Goal: Task Accomplishment & Management: Use online tool/utility

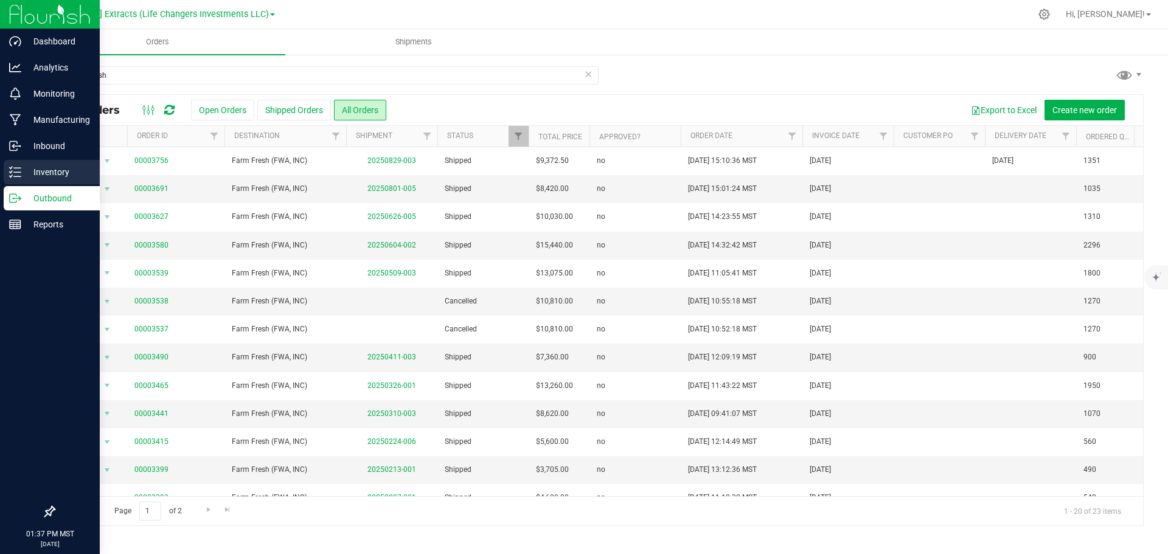
click at [12, 170] on icon at bounding box center [15, 172] width 12 height 12
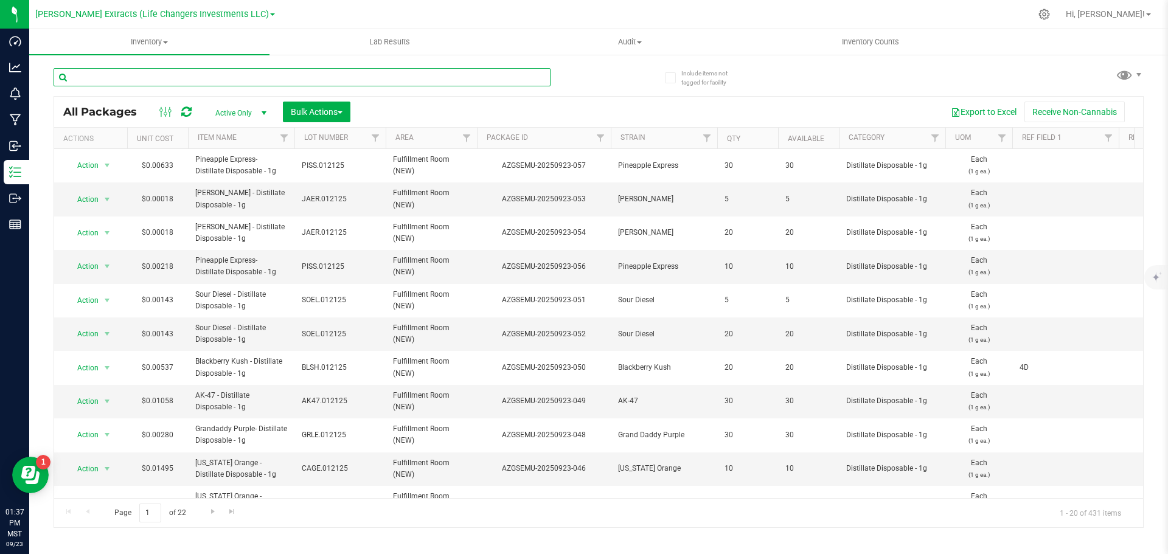
click at [122, 77] on input "text" at bounding box center [302, 77] width 497 height 18
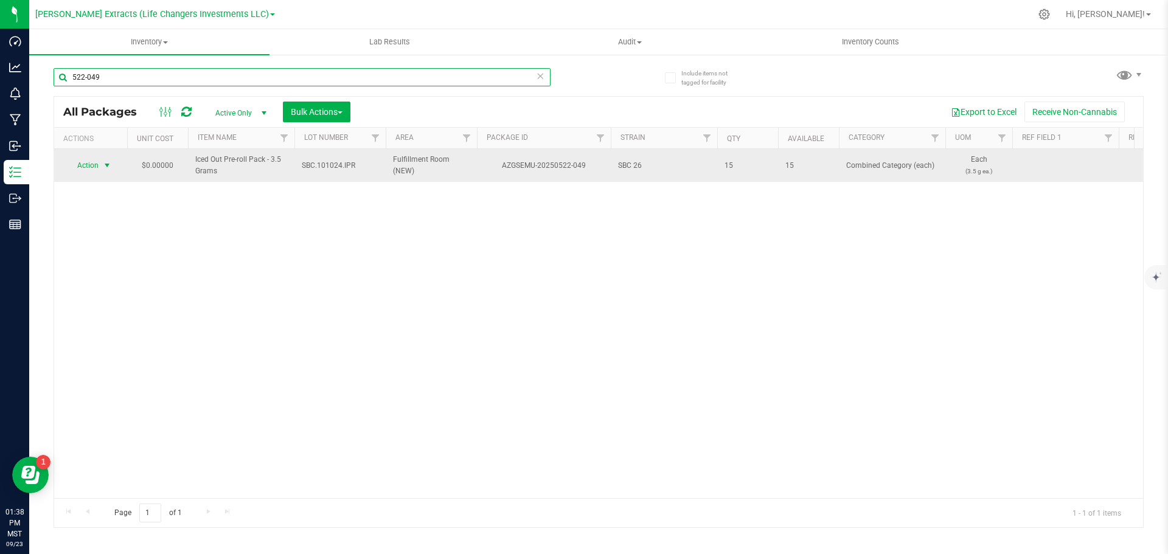
type input "522-049"
click at [98, 165] on span "Action" at bounding box center [82, 165] width 33 height 17
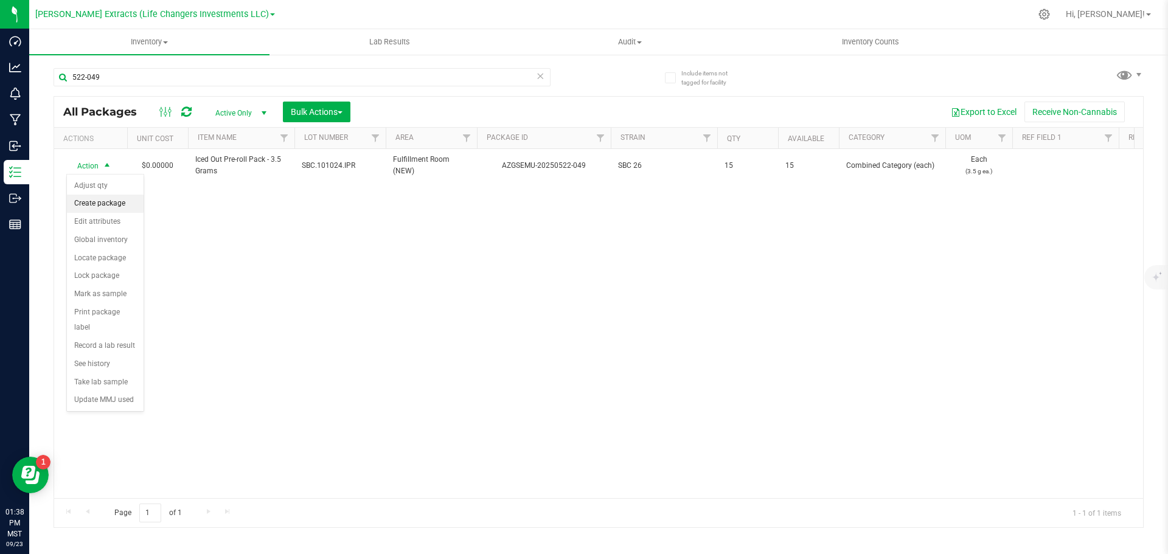
click at [110, 207] on li "Create package" at bounding box center [105, 204] width 77 height 18
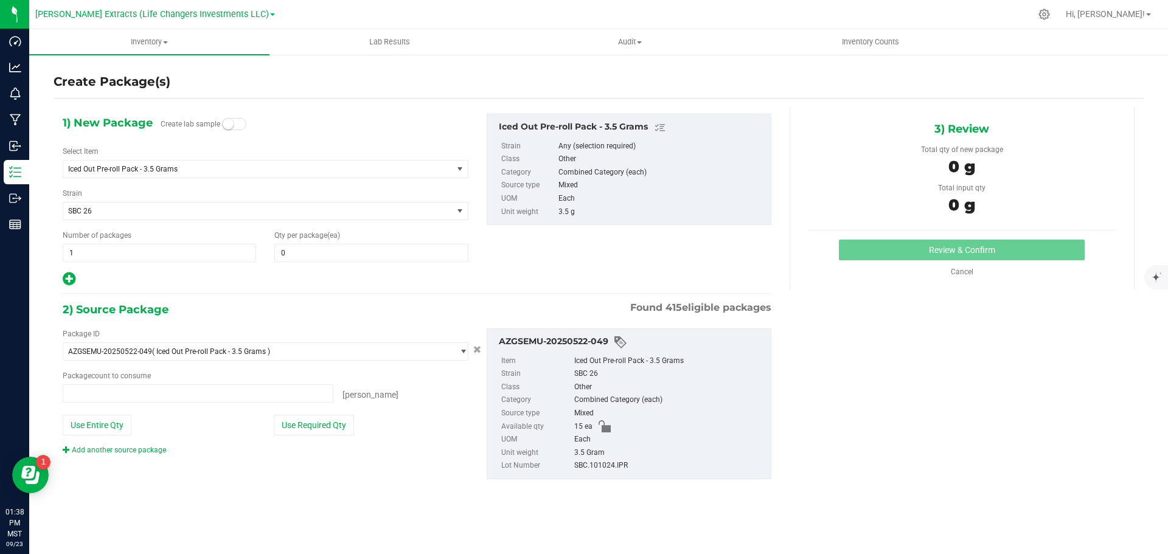
type input "0 ea"
click at [333, 251] on input "0" at bounding box center [371, 252] width 192 height 17
type input "13"
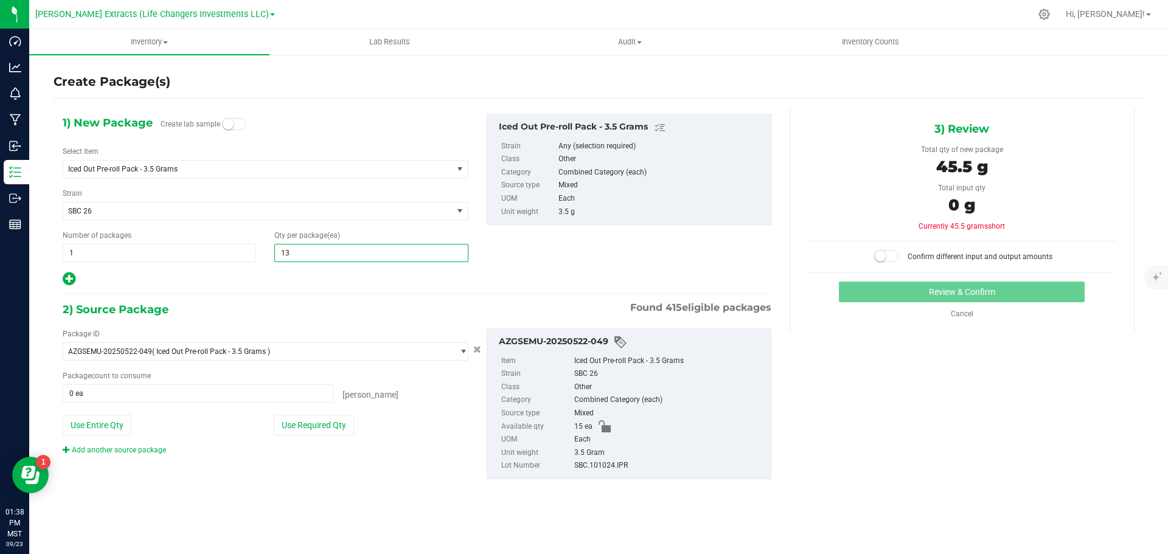
drag, startPoint x: 72, startPoint y: 279, endPoint x: 286, endPoint y: 318, distance: 217.1
click at [72, 279] on icon at bounding box center [69, 278] width 13 height 15
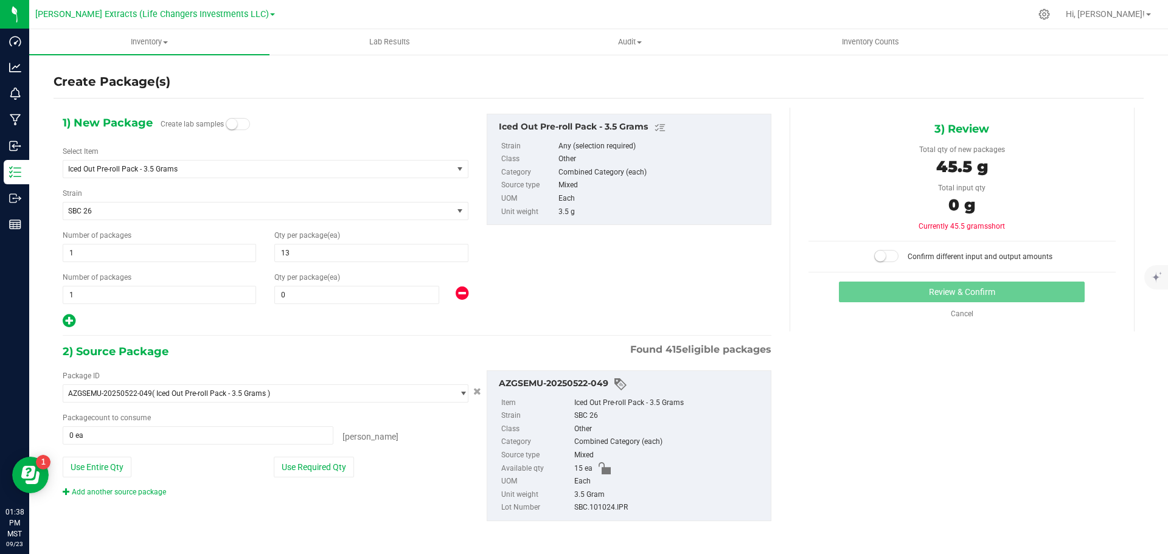
type input "13"
click at [287, 297] on span "0 0" at bounding box center [356, 295] width 165 height 18
type input "2"
drag, startPoint x: 325, startPoint y: 471, endPoint x: 722, endPoint y: 314, distance: 426.4
click at [325, 471] on button "Use Required Qty" at bounding box center [314, 467] width 80 height 21
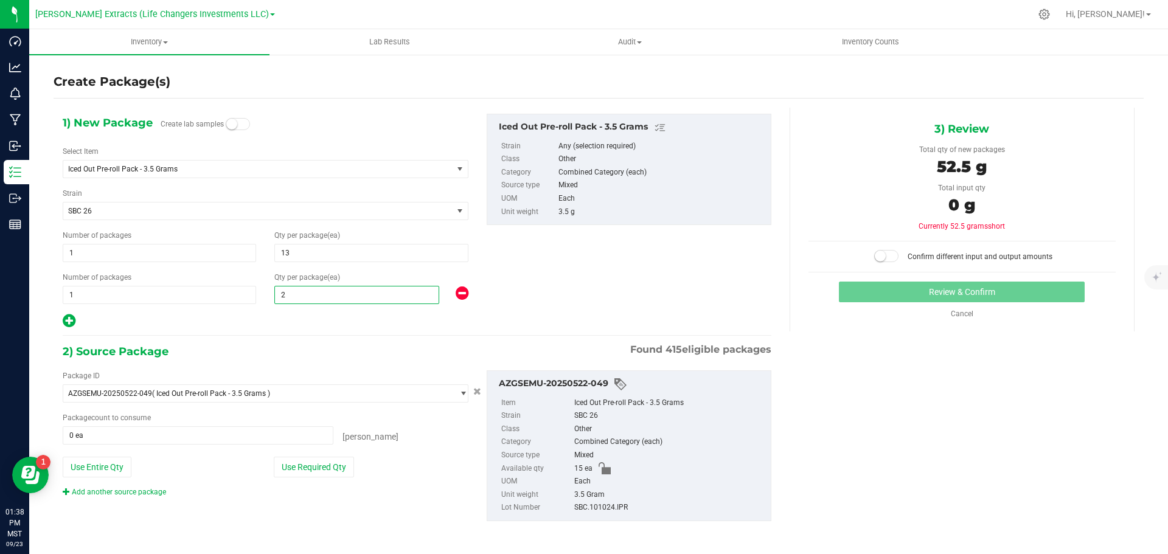
type input "2"
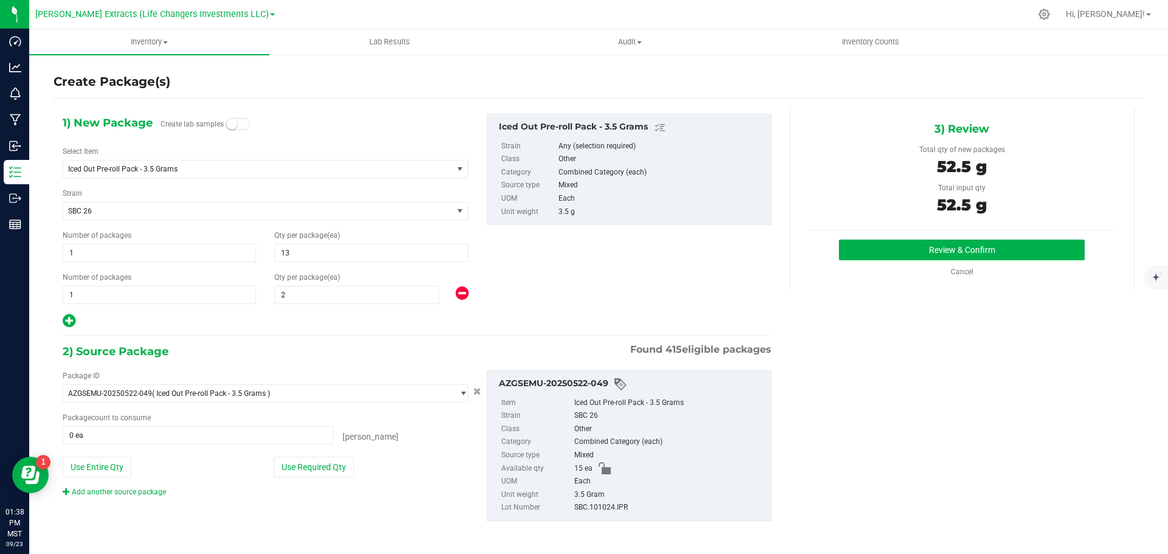
type input "15 ea"
click at [1021, 244] on button "Review & Confirm" at bounding box center [962, 250] width 246 height 21
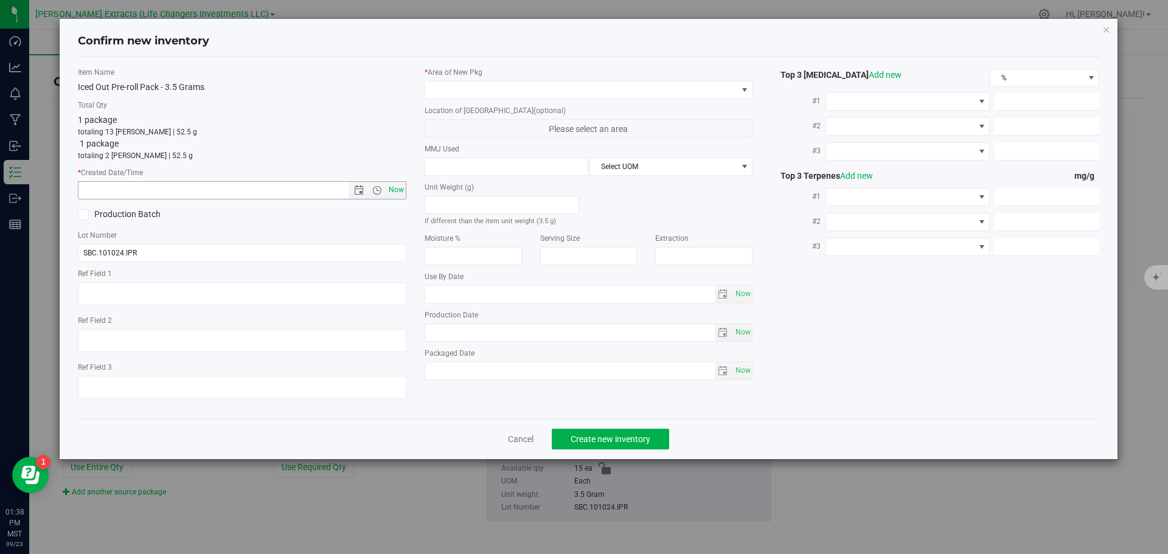
click at [398, 184] on span "Now" at bounding box center [396, 190] width 21 height 18
type input "[DATE] 1:38 PM"
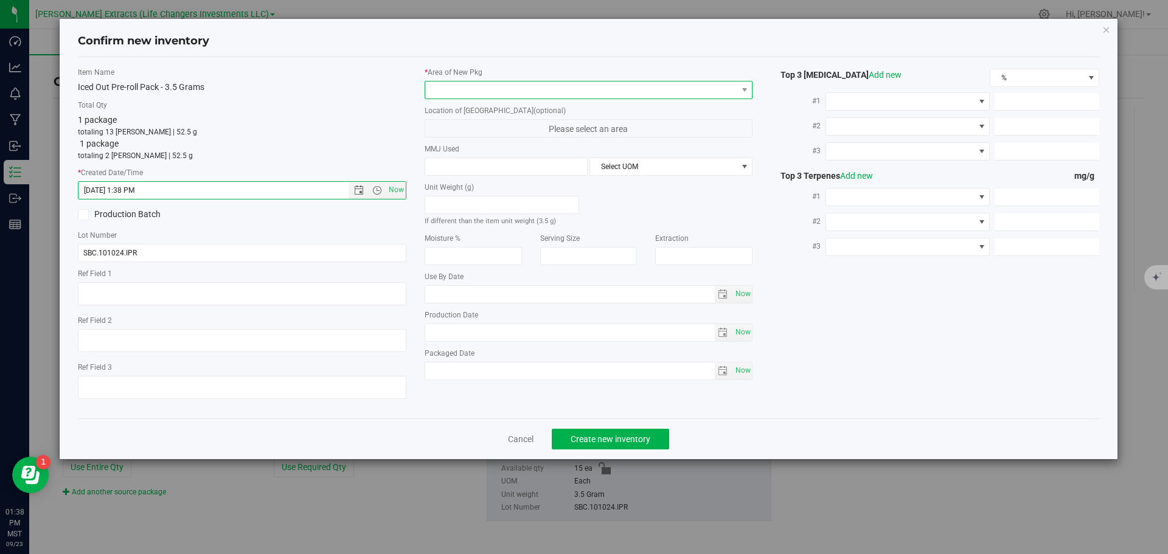
click at [449, 93] on span at bounding box center [581, 89] width 312 height 17
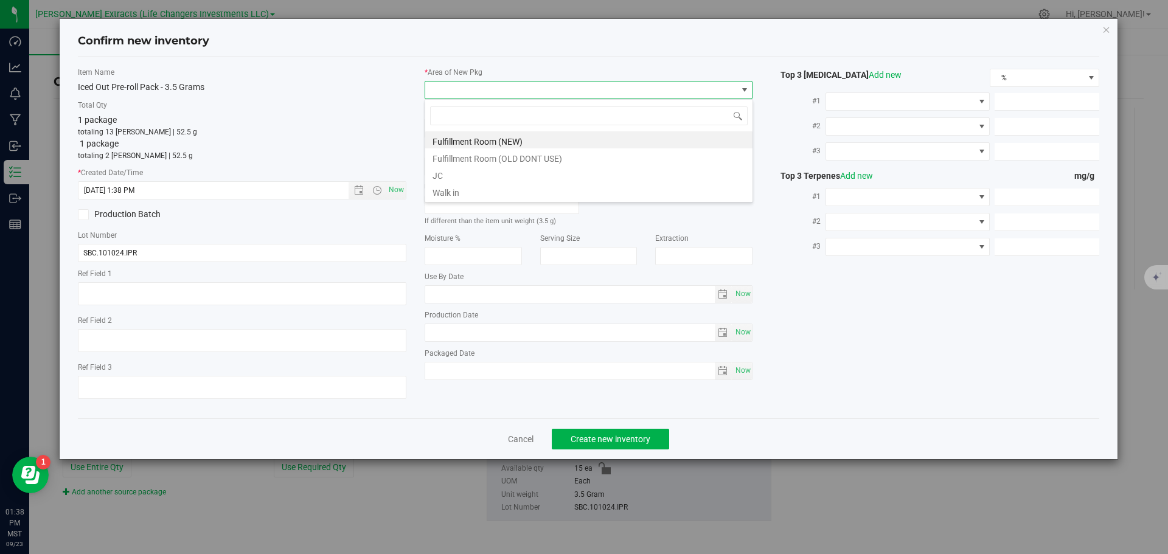
scroll to position [18, 328]
click at [511, 142] on li "Fulfillment Room (NEW)" at bounding box center [588, 139] width 327 height 17
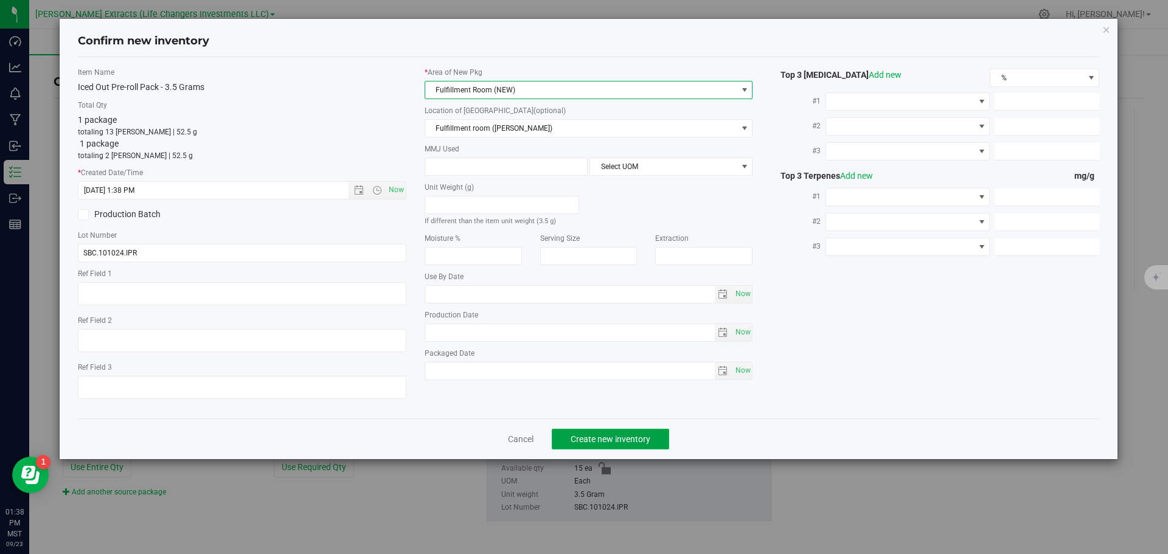
click at [606, 434] on span "Create new inventory" at bounding box center [610, 439] width 80 height 10
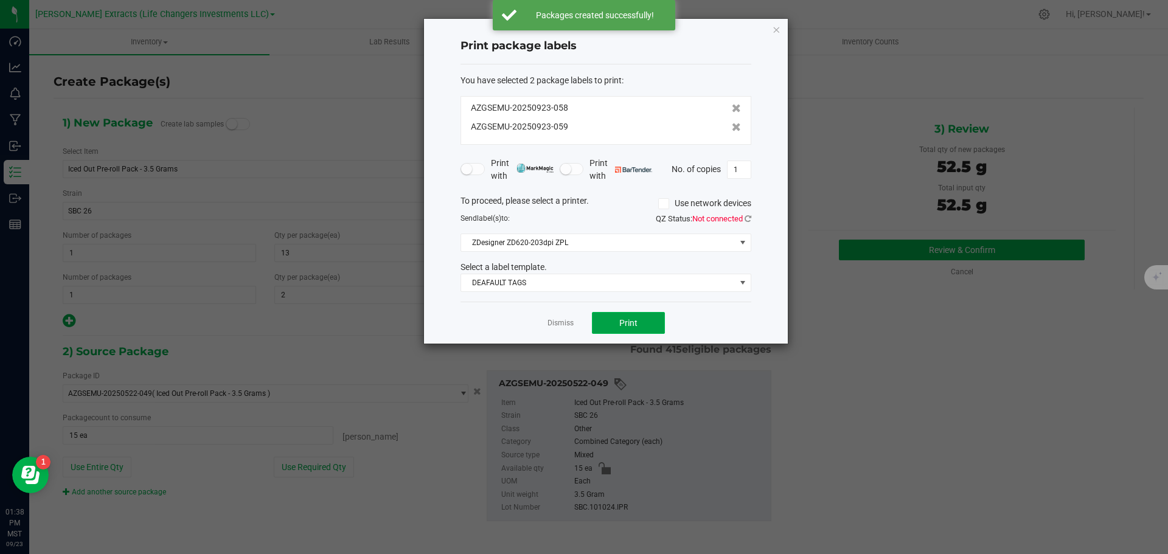
click at [621, 324] on span "Print" at bounding box center [628, 323] width 18 height 10
click at [778, 27] on icon "button" at bounding box center [776, 29] width 9 height 15
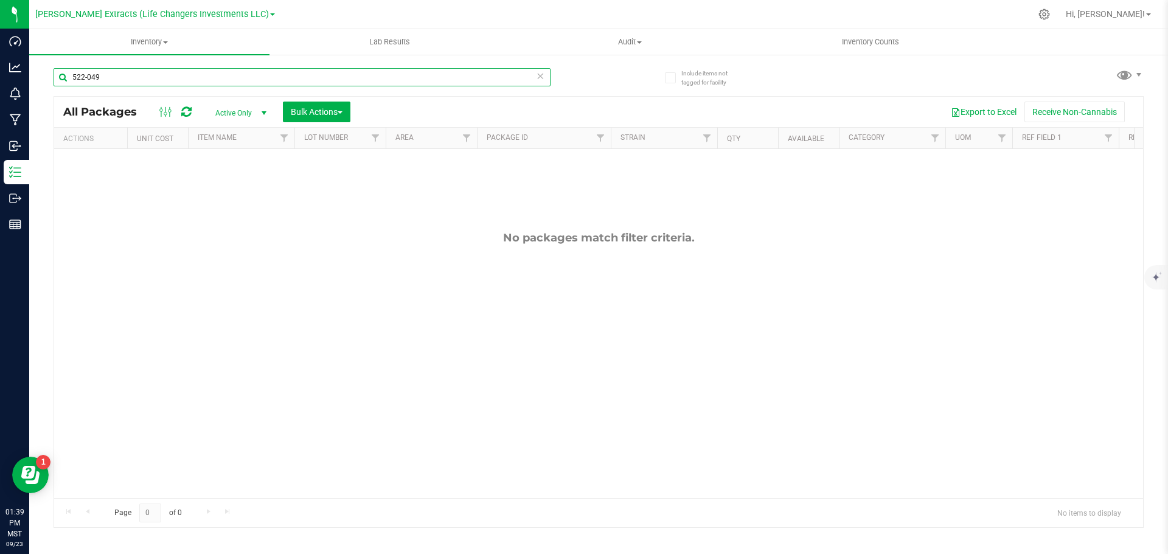
drag, startPoint x: 102, startPoint y: 75, endPoint x: 40, endPoint y: 66, distance: 62.2
click at [40, 66] on div "Include items not tagged for facility 522-049 All Packages Active Only Active O…" at bounding box center [598, 239] width 1138 height 371
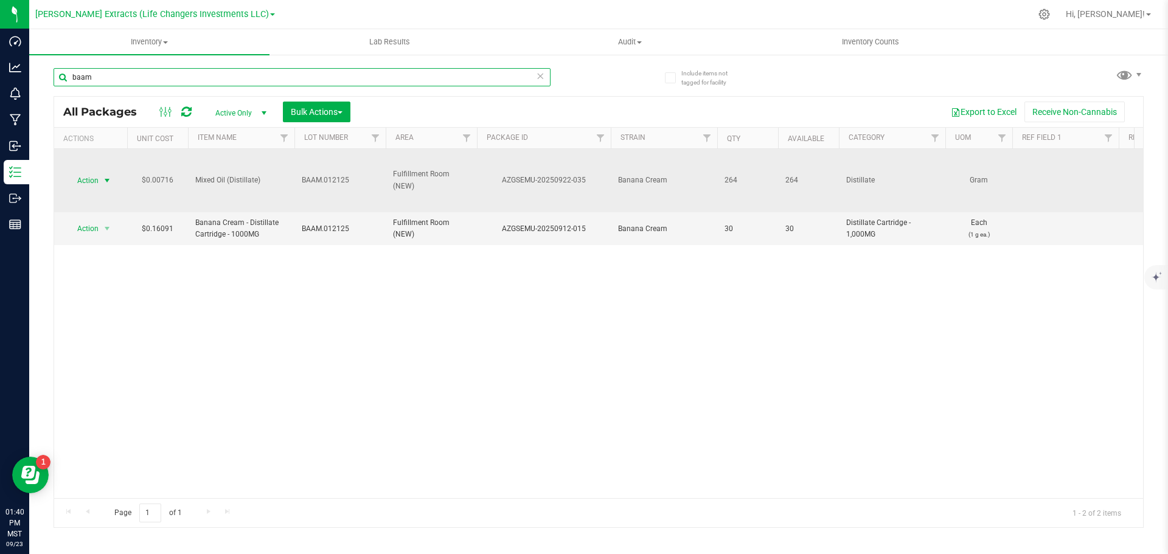
type input "baam"
click at [89, 177] on span "Action" at bounding box center [82, 180] width 33 height 17
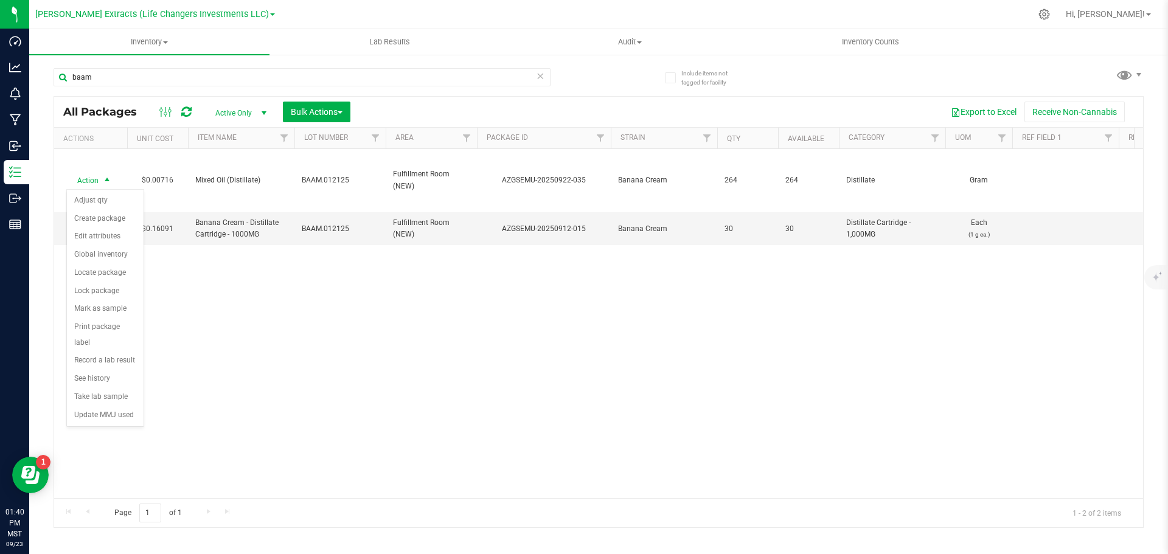
click at [401, 108] on div "Export to Excel Receive Non-Cannabis" at bounding box center [746, 112] width 774 height 21
click at [305, 111] on span "Bulk Actions" at bounding box center [317, 112] width 52 height 10
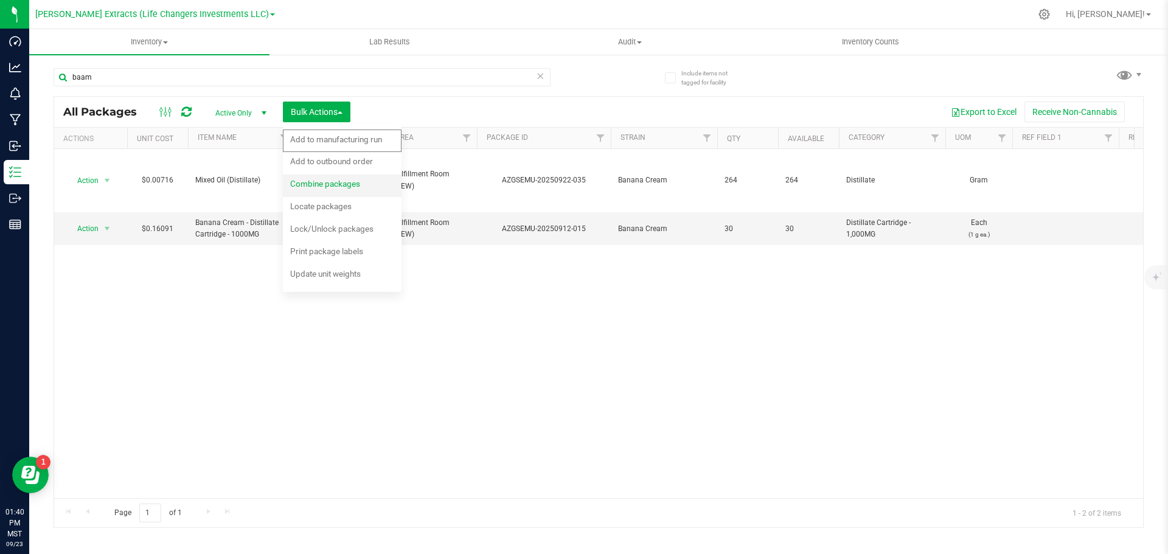
click at [308, 181] on span "Combine packages" at bounding box center [325, 184] width 70 height 10
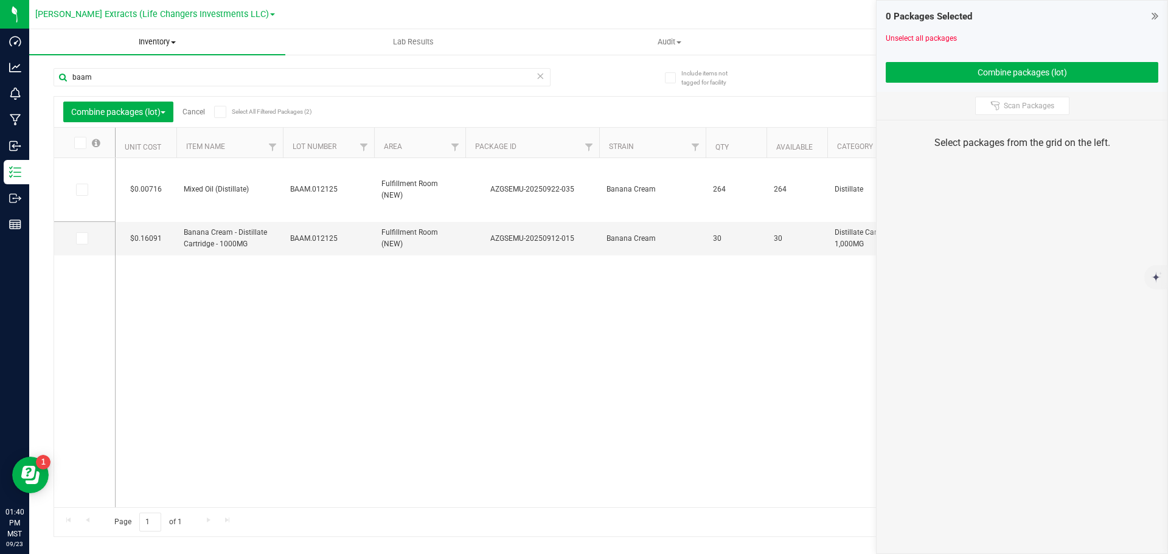
click at [168, 45] on span "Inventory" at bounding box center [157, 41] width 256 height 11
click at [75, 71] on span "All packages" at bounding box center [70, 73] width 83 height 10
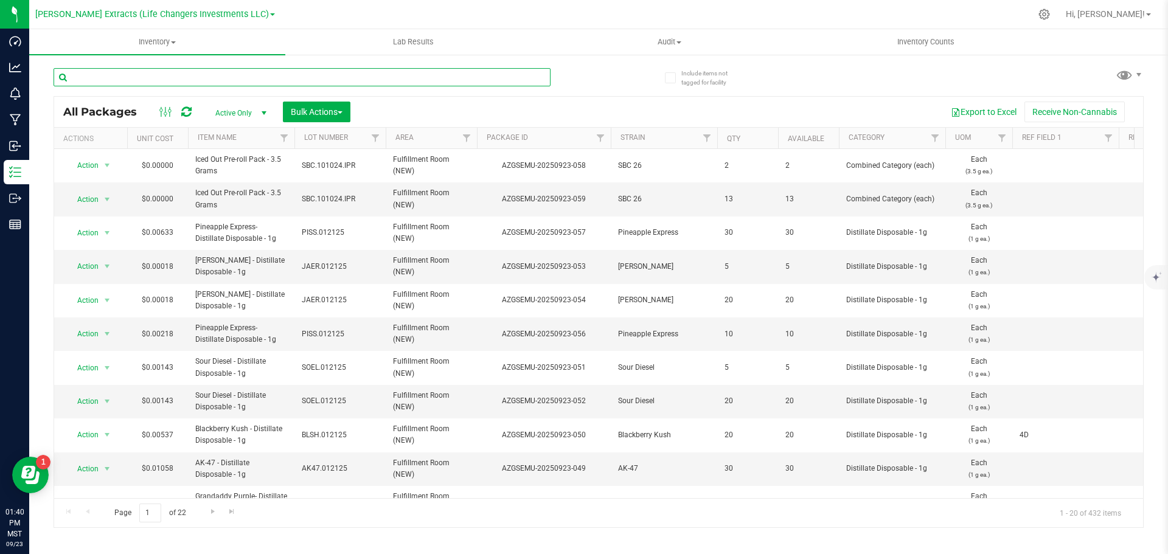
click at [178, 74] on input "text" at bounding box center [302, 77] width 497 height 18
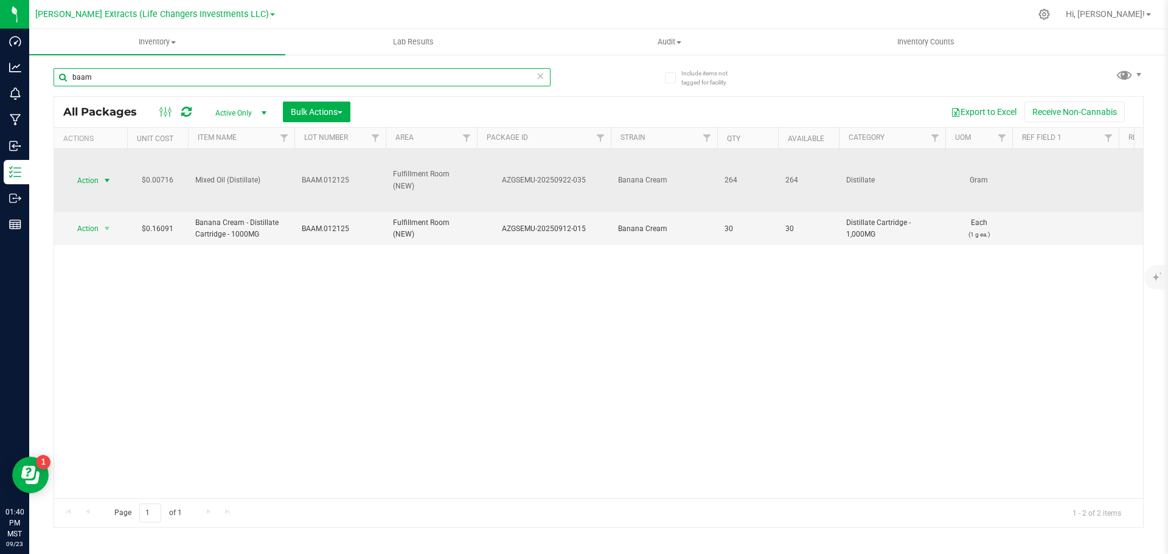
type input "baam"
click at [89, 175] on span "Action" at bounding box center [82, 180] width 33 height 17
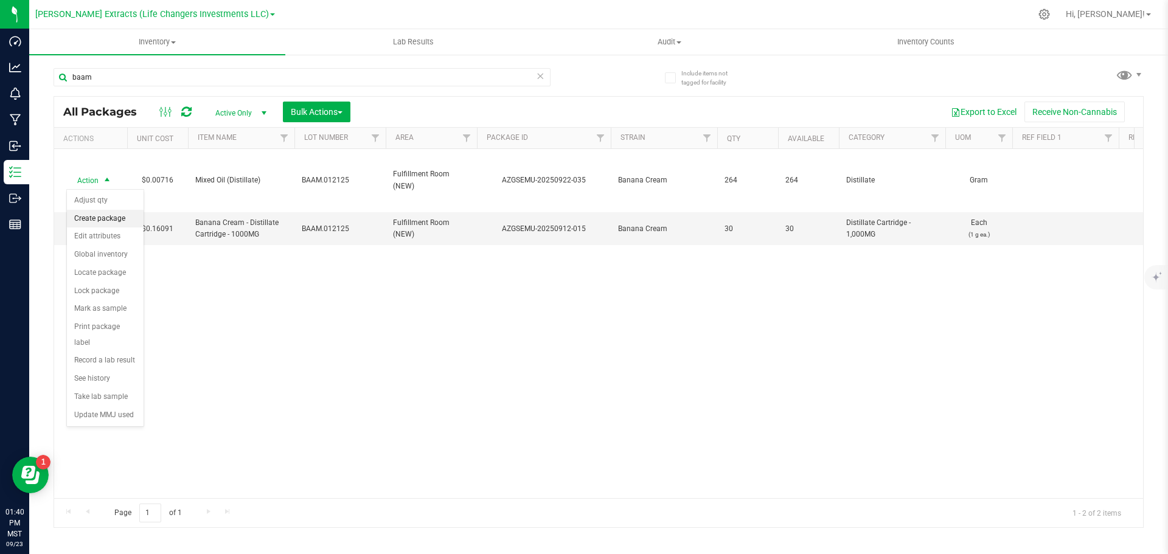
click at [108, 224] on li "Create package" at bounding box center [105, 219] width 77 height 18
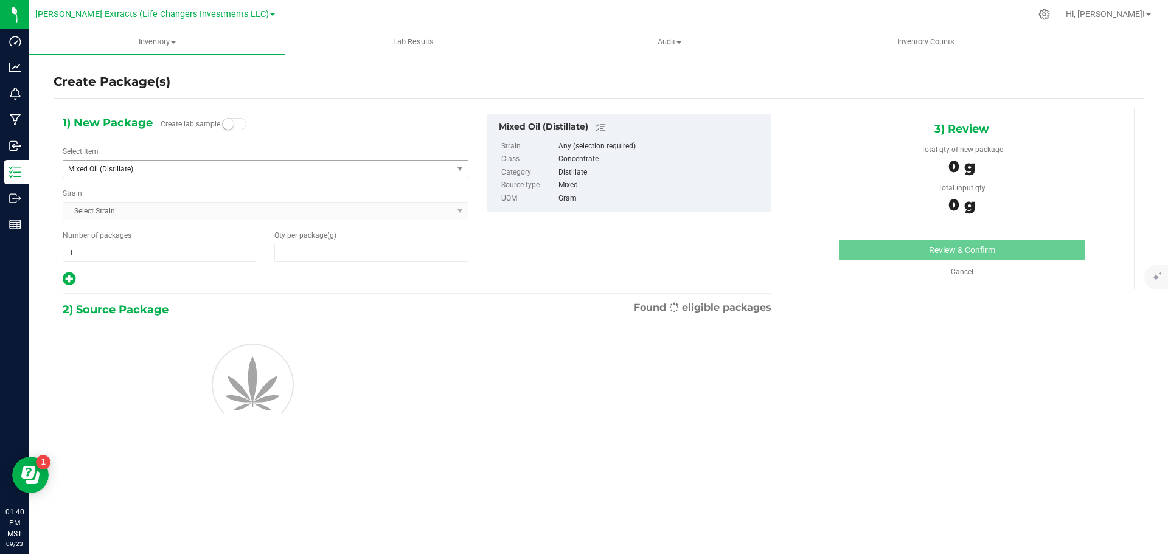
type input "0.0000"
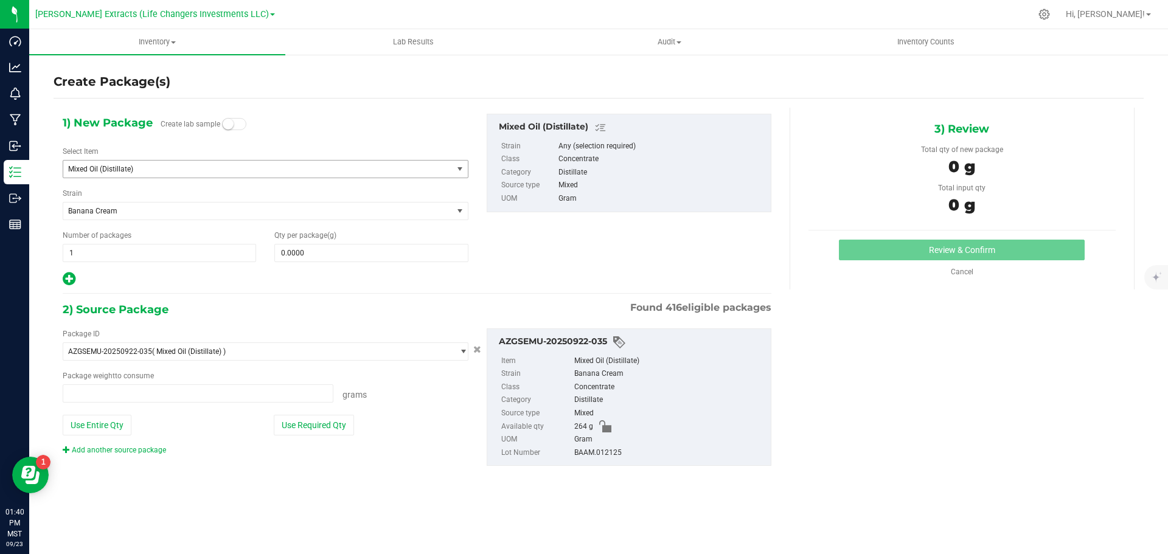
type input "0.0000 g"
click at [116, 166] on span "Mixed Oil (Distillate)" at bounding box center [250, 169] width 364 height 9
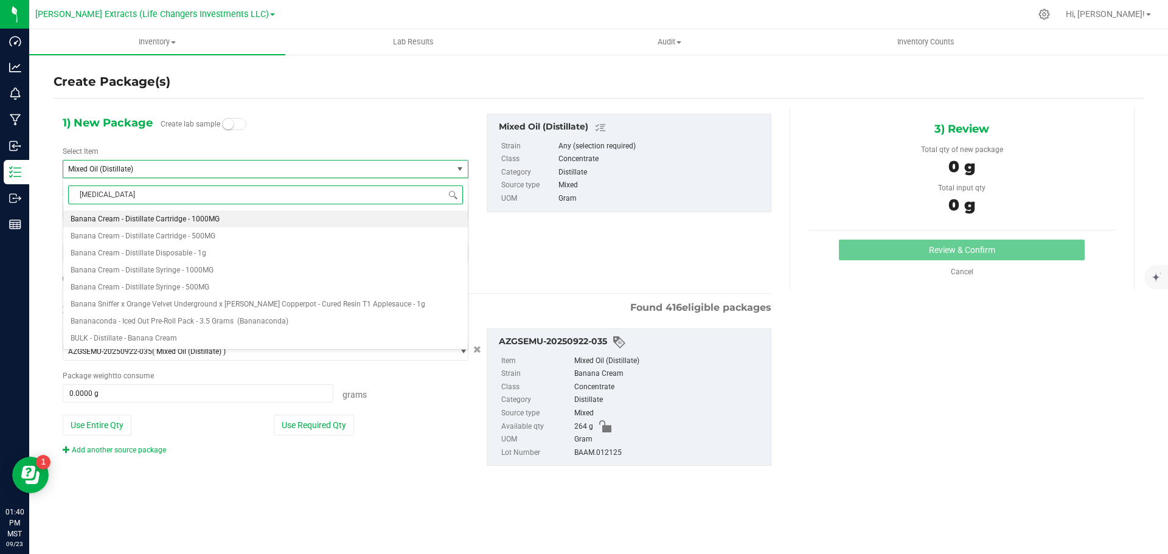
type input "banana"
click at [178, 288] on span "Banana Cream - Distillate Syringe - 500MG" at bounding box center [140, 287] width 139 height 9
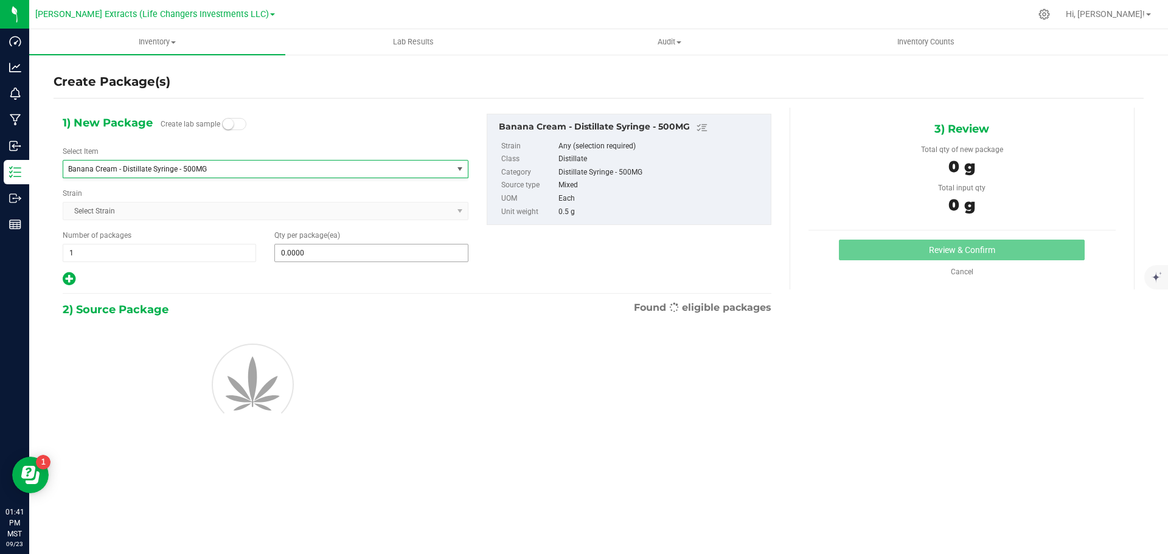
type input "0"
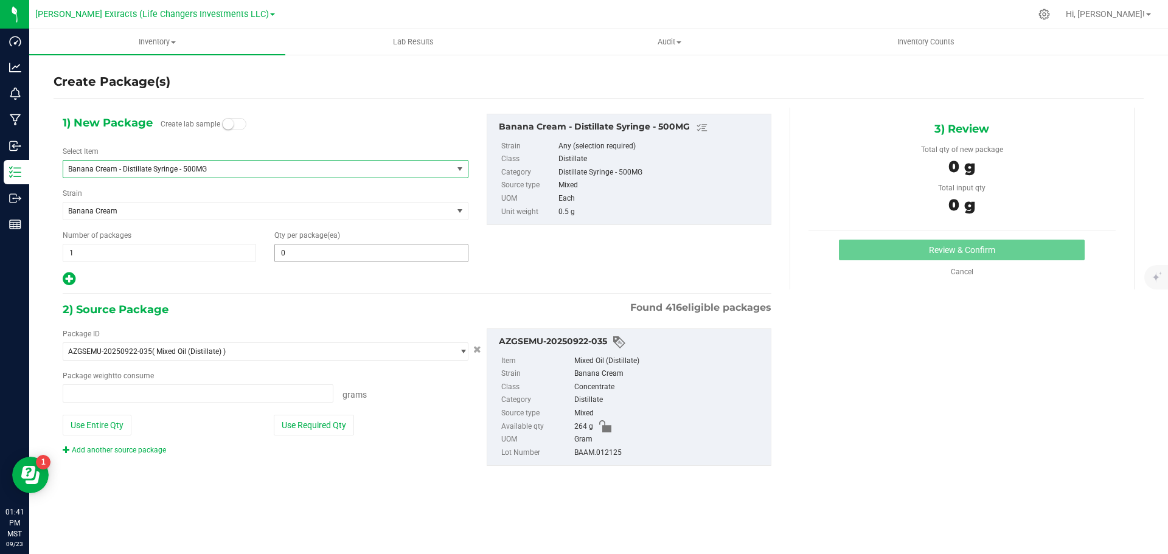
type input "0.0000 g"
click at [367, 251] on span "0 0" at bounding box center [370, 253] width 193 height 18
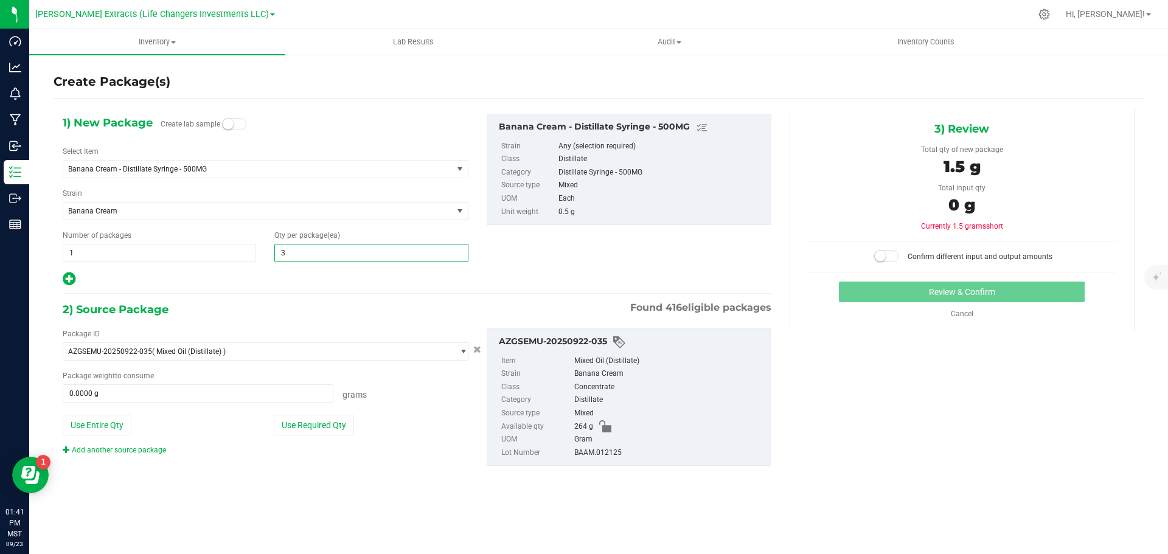
type input "35"
click at [301, 421] on button "Use Required Qty" at bounding box center [314, 425] width 80 height 21
type input "17.5000 g"
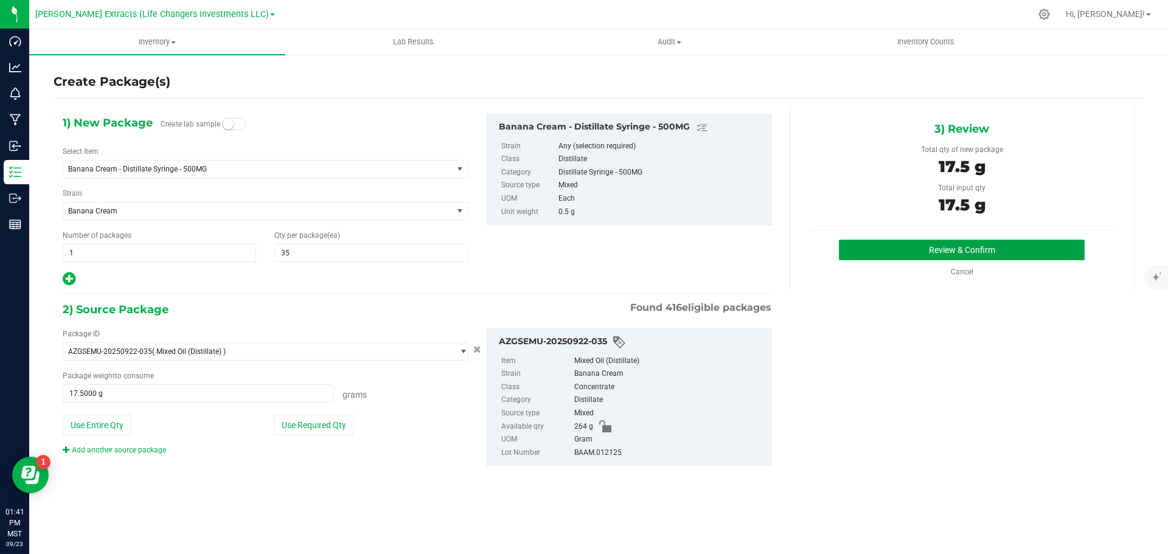
click at [940, 251] on button "Review & Confirm" at bounding box center [962, 250] width 246 height 21
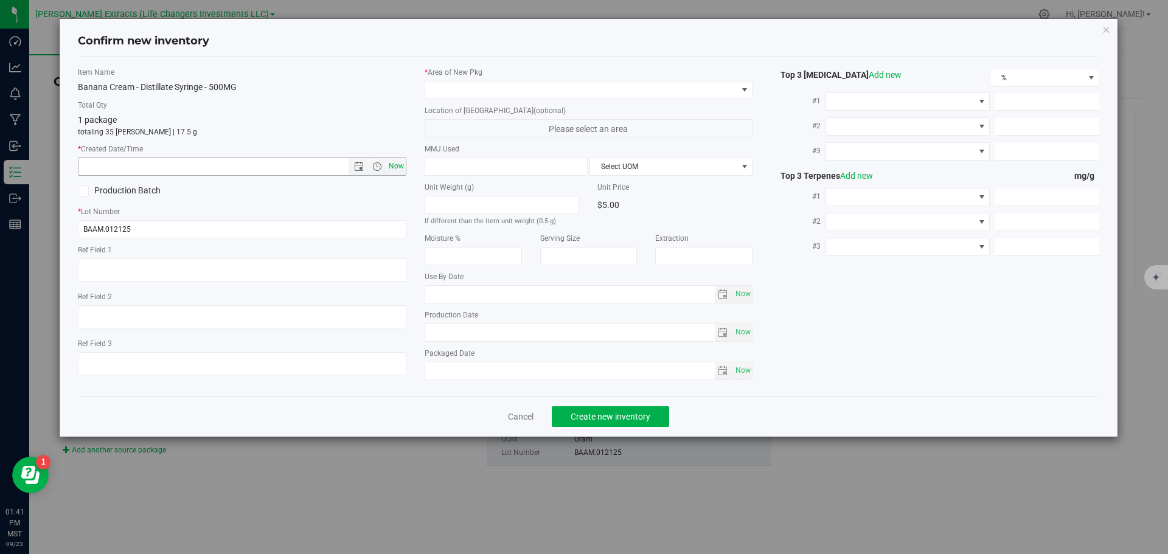
click at [396, 164] on span "Now" at bounding box center [396, 167] width 21 height 18
type input "[DATE] 1:41 PM"
click at [497, 91] on span at bounding box center [581, 89] width 312 height 17
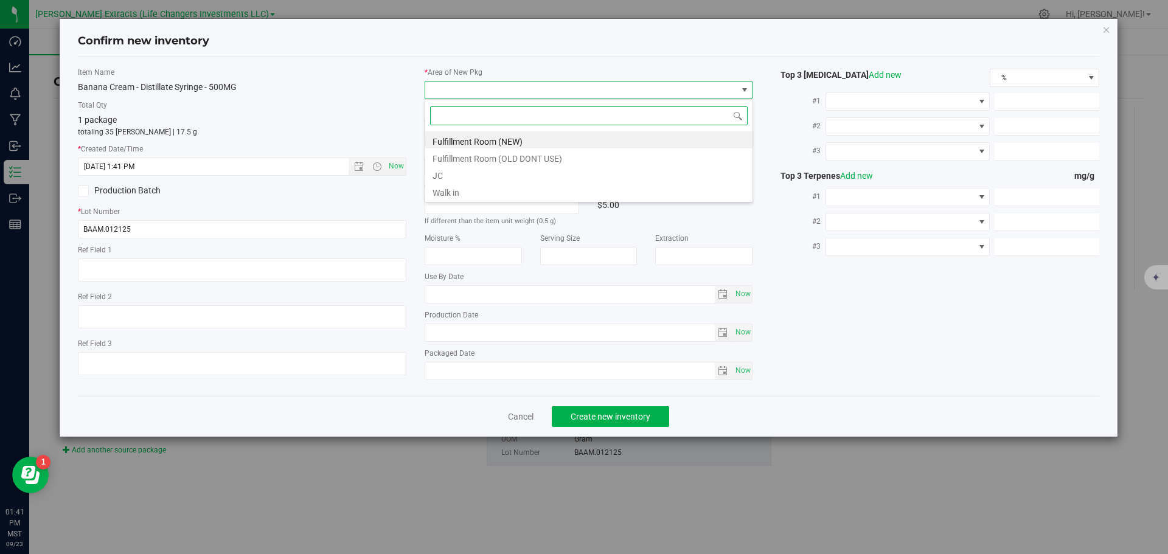
scroll to position [18, 328]
click at [507, 139] on li "Fulfillment Room (NEW)" at bounding box center [588, 139] width 327 height 17
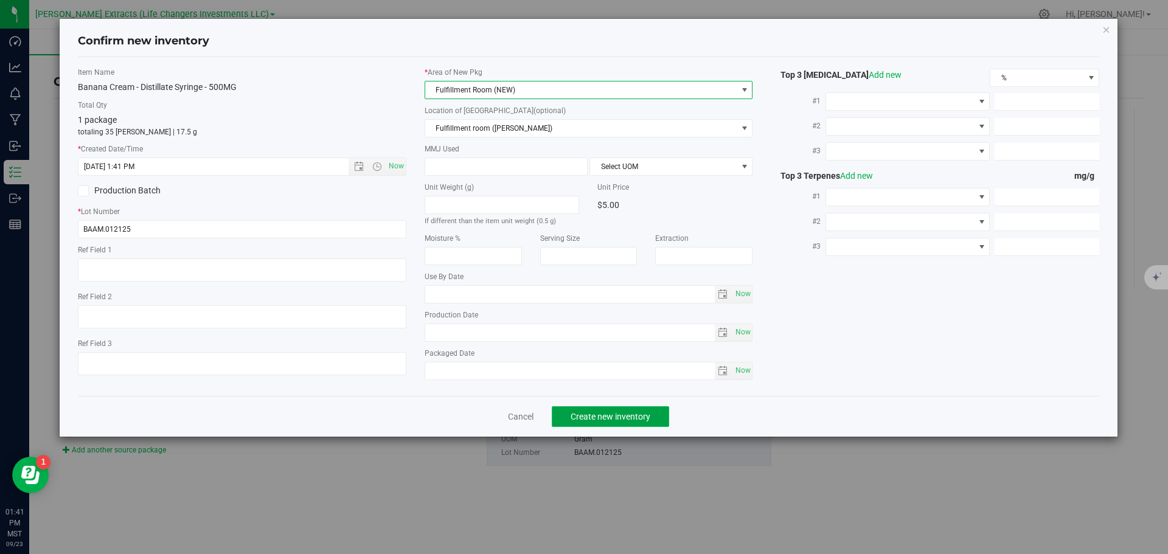
click at [598, 418] on span "Create new inventory" at bounding box center [610, 417] width 80 height 10
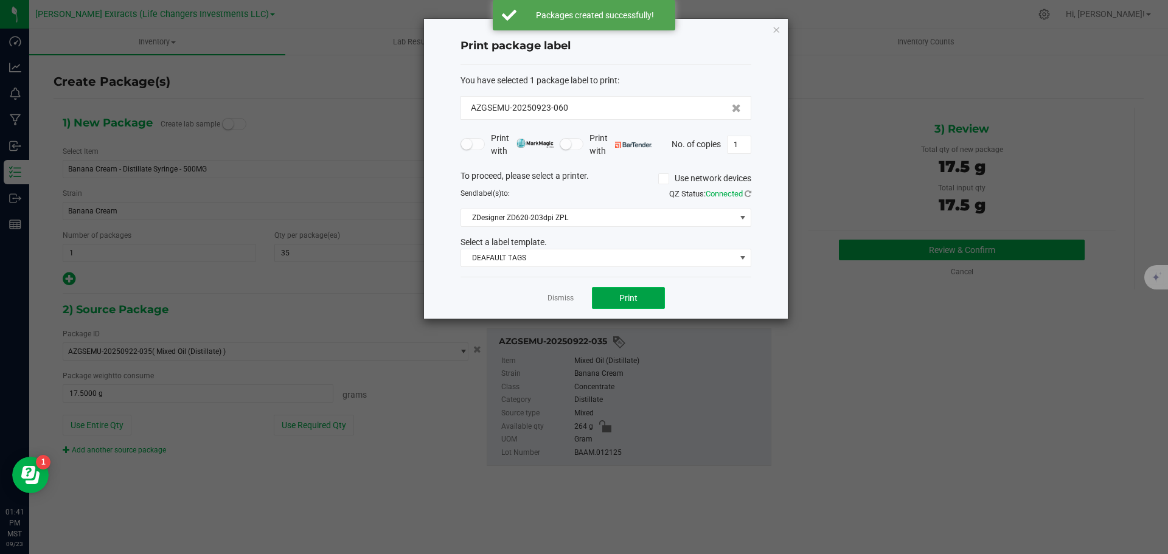
click at [623, 293] on span "Print" at bounding box center [628, 298] width 18 height 10
click at [775, 30] on icon "button" at bounding box center [776, 29] width 9 height 15
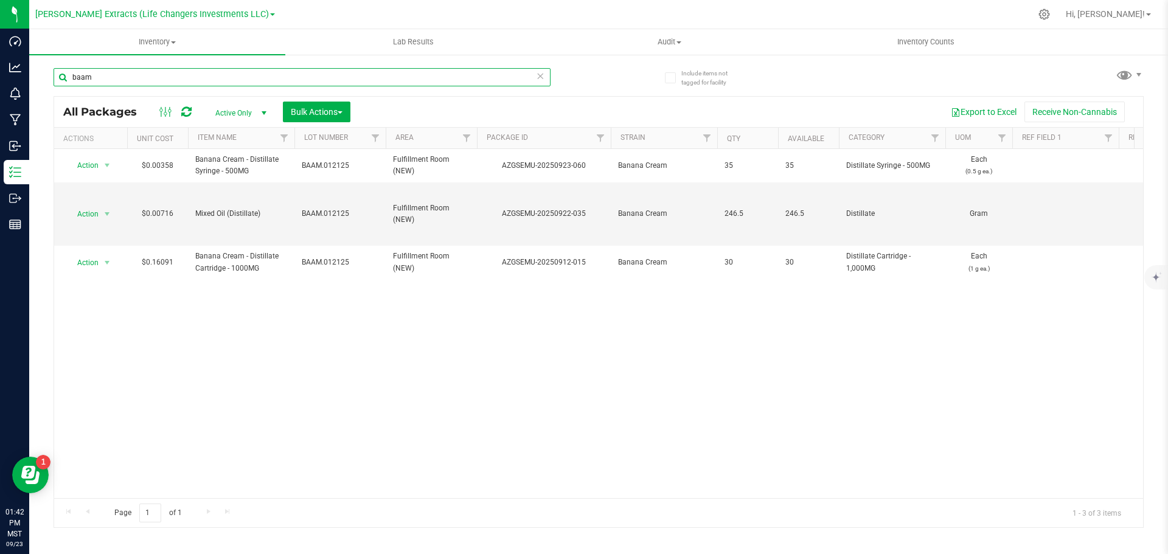
drag, startPoint x: 94, startPoint y: 76, endPoint x: 69, endPoint y: 79, distance: 25.7
click at [69, 78] on input "baam" at bounding box center [302, 77] width 497 height 18
click at [330, 110] on span "Bulk Actions" at bounding box center [317, 112] width 52 height 10
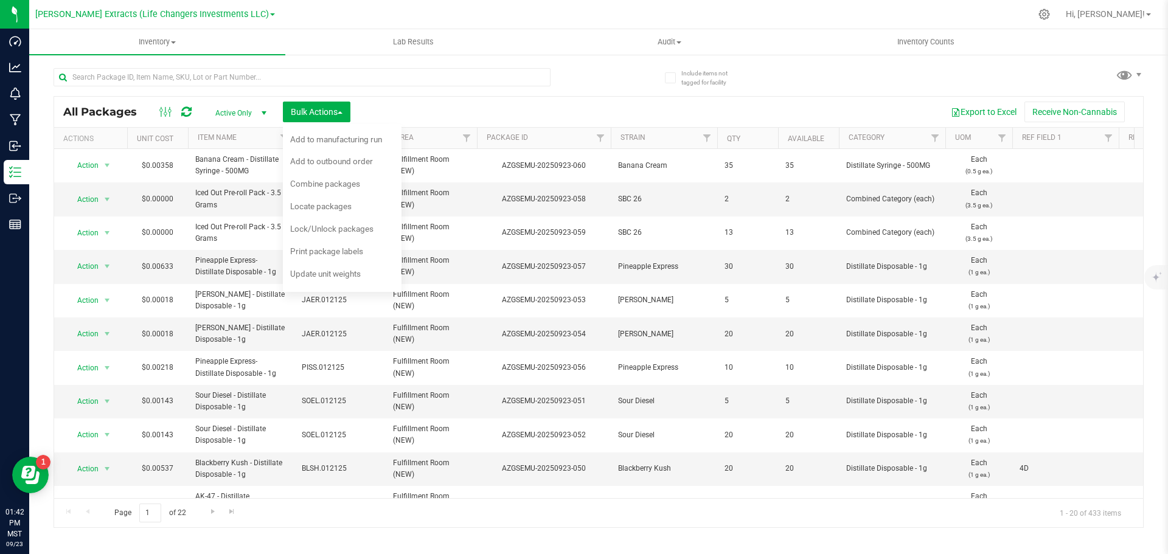
click at [341, 185] on span "Combine packages" at bounding box center [325, 184] width 70 height 10
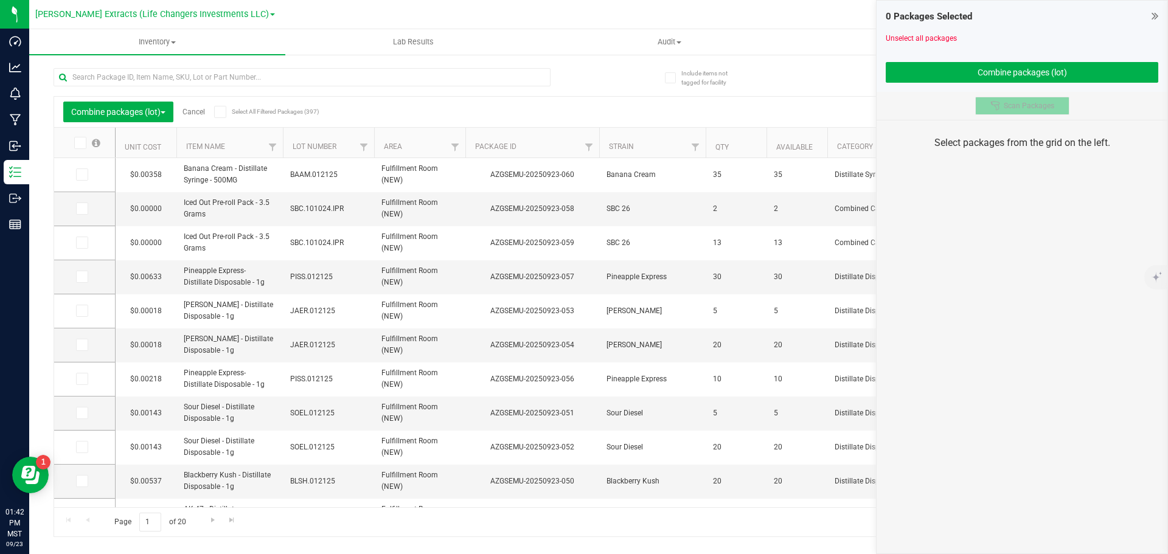
click at [1007, 113] on button "Scan Packages" at bounding box center [1022, 106] width 94 height 18
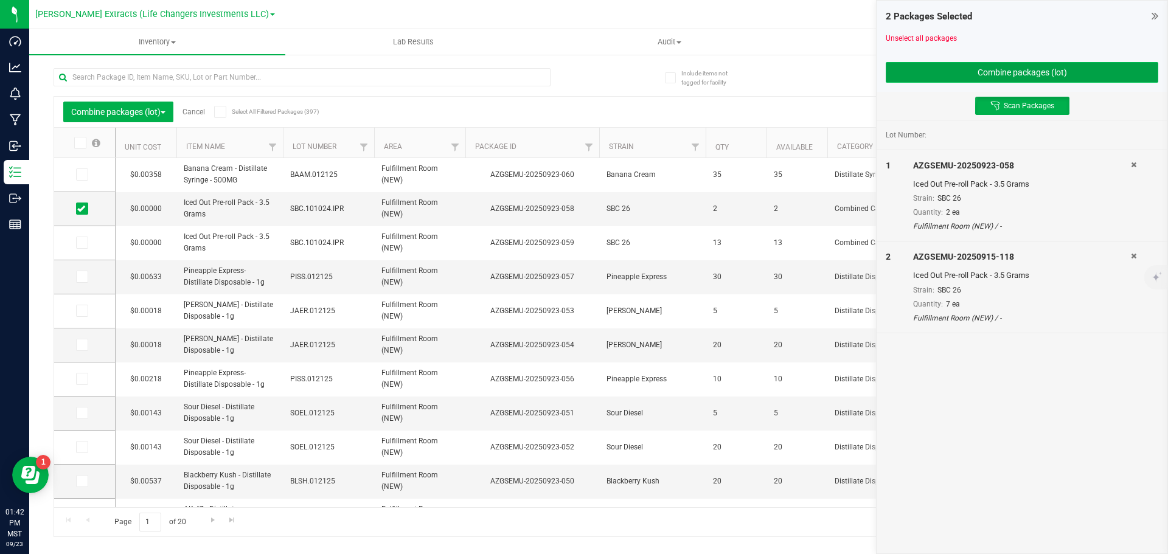
click at [999, 66] on button "Combine packages (lot)" at bounding box center [1021, 72] width 272 height 21
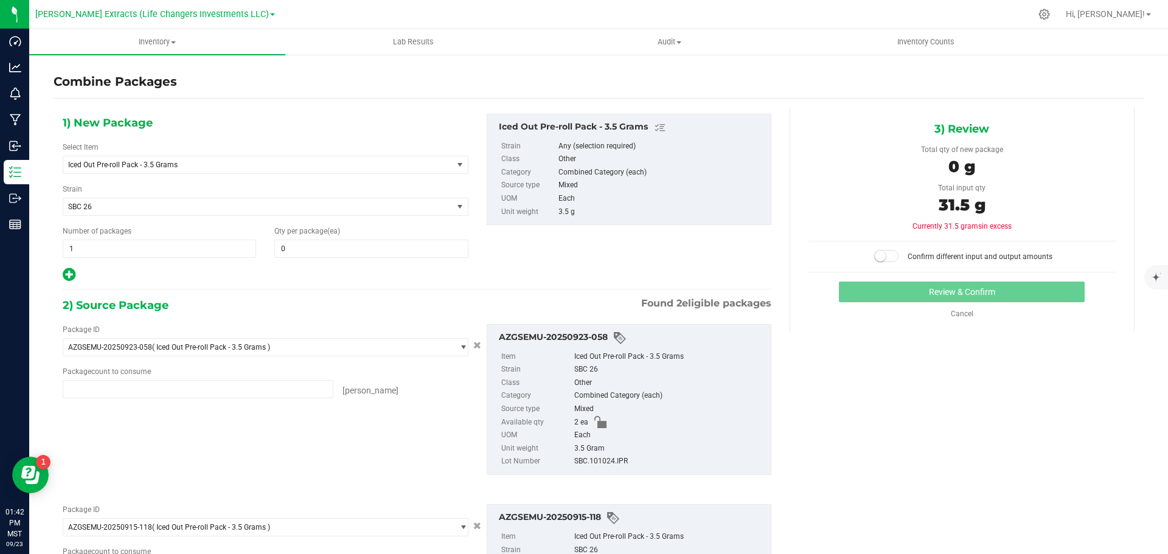
type input "2 ea"
type input "7 ea"
click at [364, 251] on input "0" at bounding box center [371, 248] width 192 height 17
type input "9"
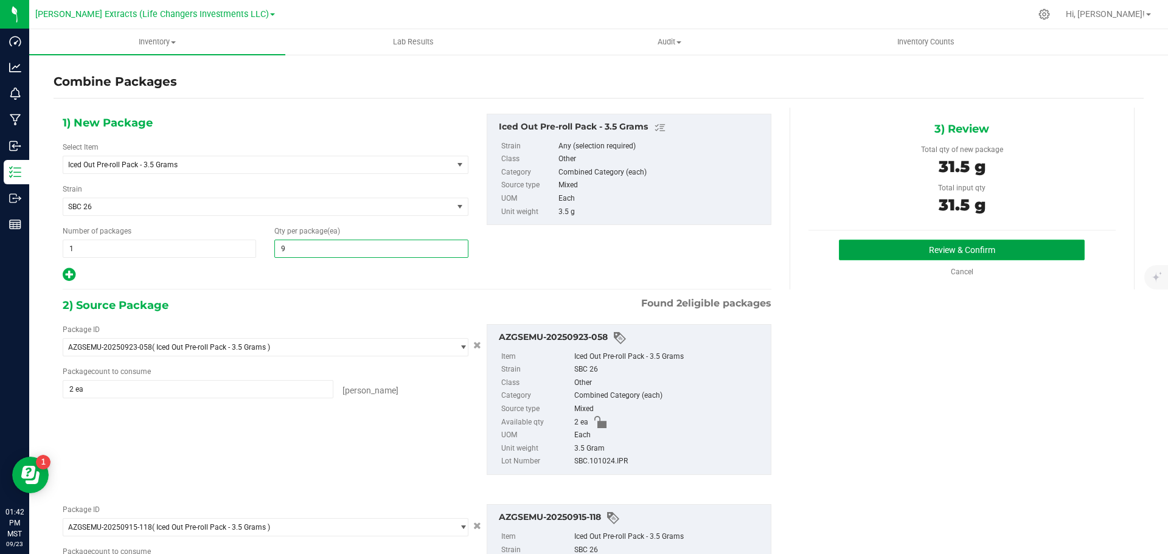
click at [901, 247] on button "Review & Confirm" at bounding box center [962, 250] width 246 height 21
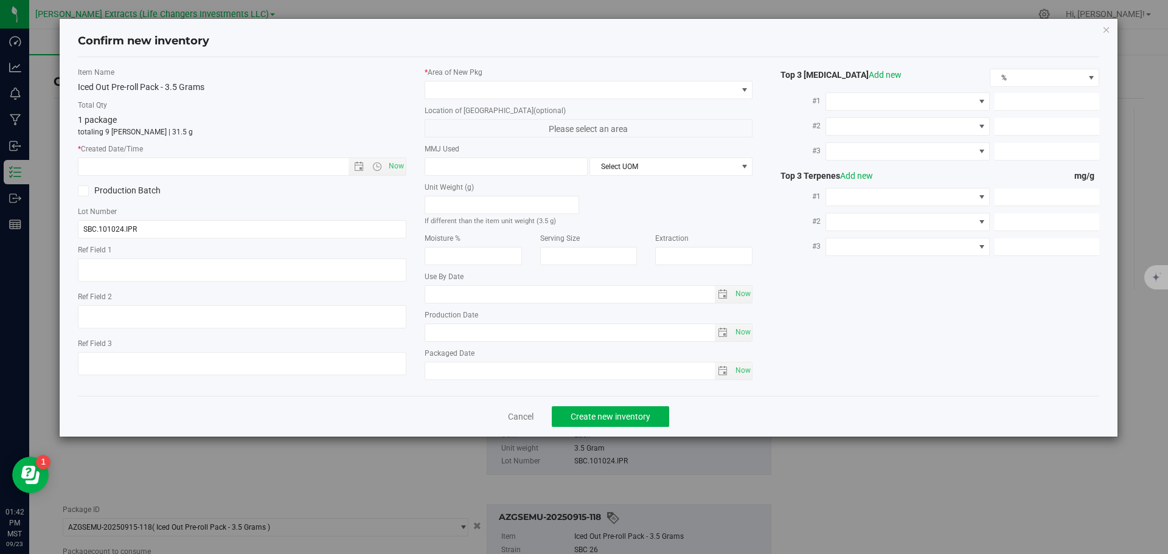
type input "9"
click at [398, 165] on span "Now" at bounding box center [396, 167] width 21 height 18
type input "[DATE] 1:43 PM"
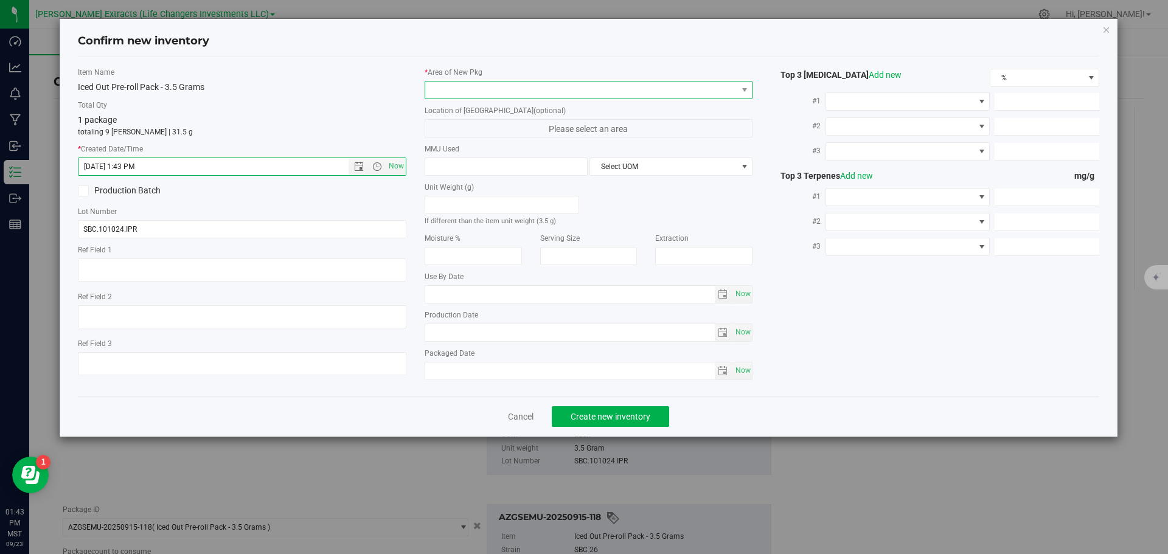
click at [442, 92] on span at bounding box center [581, 89] width 312 height 17
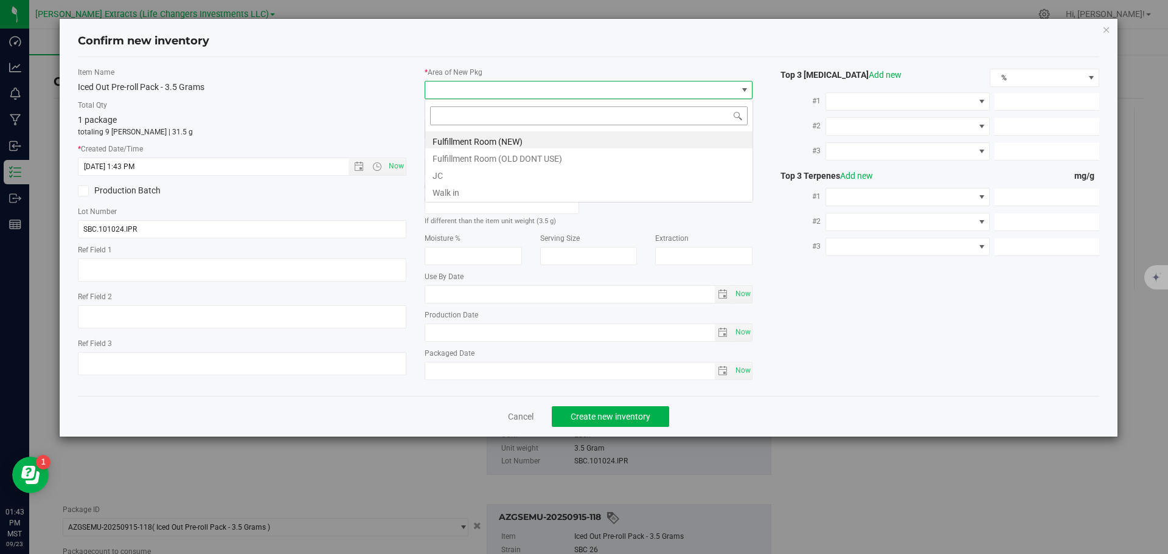
scroll to position [18, 328]
click at [472, 140] on li "Fulfillment Room (NEW)" at bounding box center [588, 139] width 327 height 17
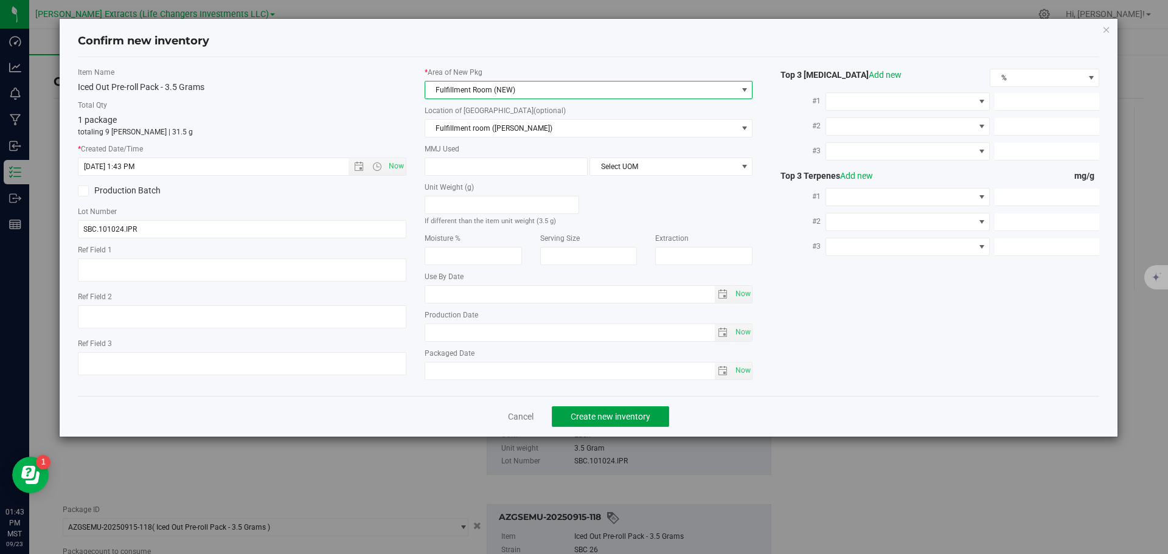
click at [573, 409] on button "Create new inventory" at bounding box center [610, 416] width 117 height 21
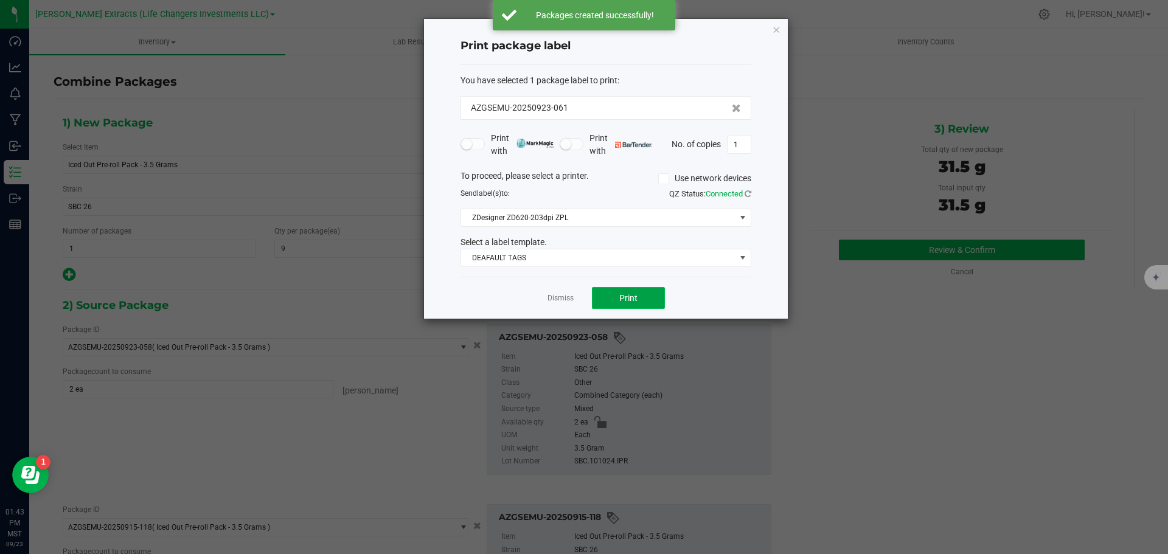
click at [636, 297] on span "Print" at bounding box center [628, 298] width 18 height 10
